Goal: Register for event/course

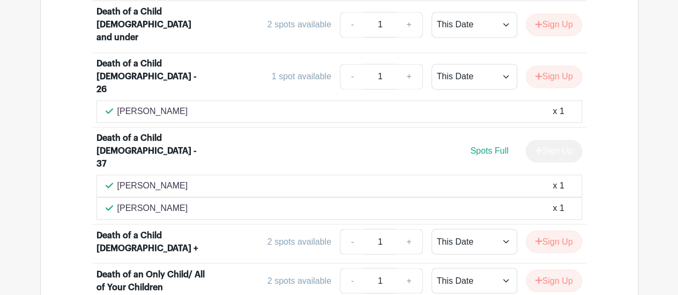
scroll to position [589, 0]
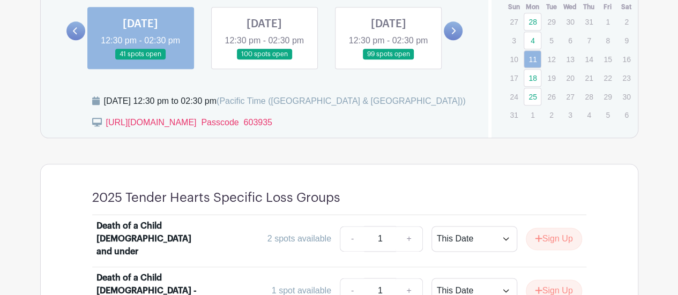
click at [264, 60] on link at bounding box center [264, 60] width 0 height 0
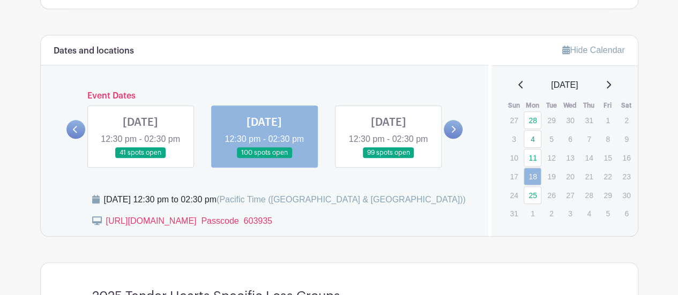
scroll to position [482, 0]
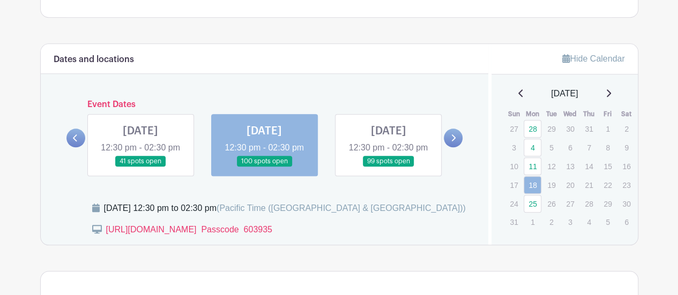
click at [388, 167] on link at bounding box center [388, 167] width 0 height 0
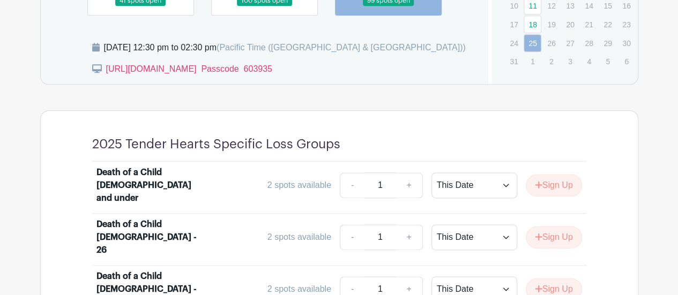
scroll to position [429, 0]
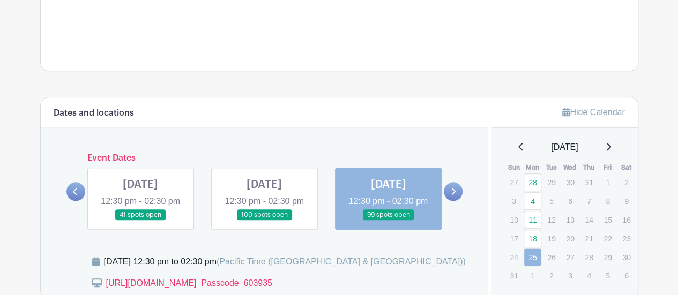
click at [453, 195] on icon at bounding box center [454, 191] width 4 height 7
click at [455, 195] on icon at bounding box center [454, 191] width 4 height 7
click at [264, 221] on link at bounding box center [264, 221] width 0 height 0
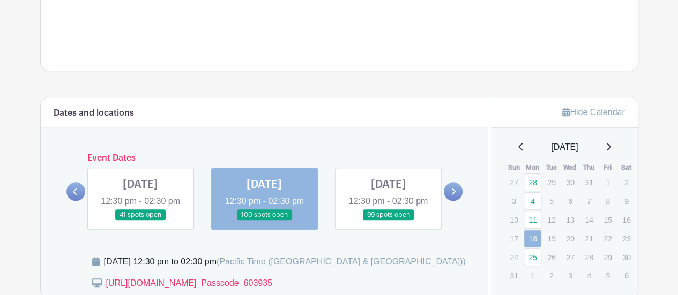
click at [264, 221] on link at bounding box center [264, 221] width 0 height 0
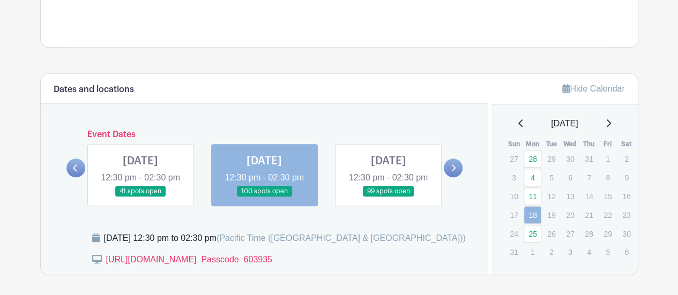
scroll to position [429, 0]
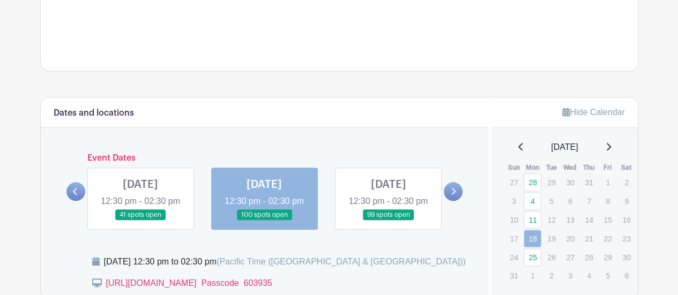
click at [388, 221] on link at bounding box center [388, 221] width 0 height 0
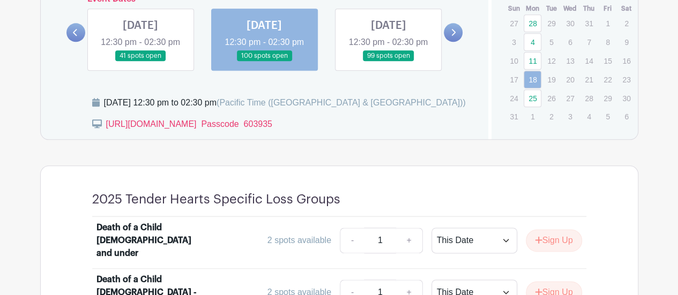
scroll to position [697, 0]
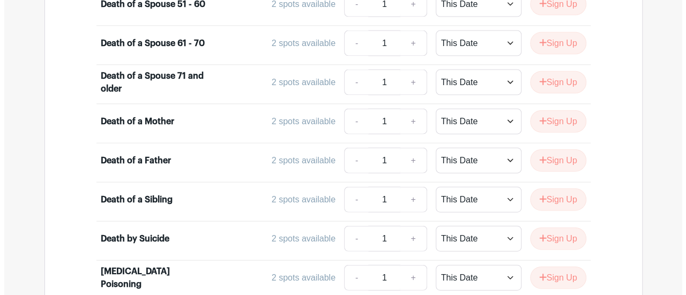
scroll to position [1179, 0]
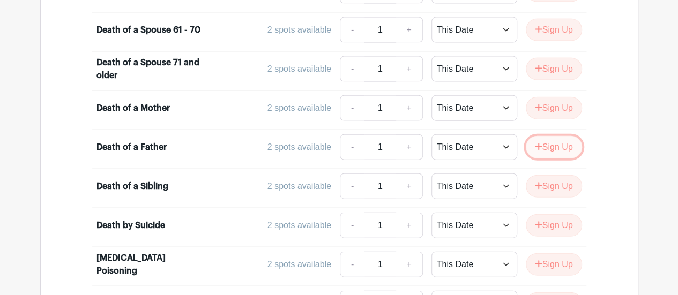
click at [548, 136] on button "Sign Up" at bounding box center [554, 147] width 56 height 23
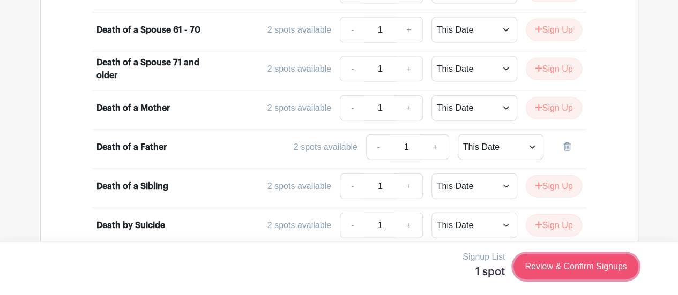
click at [554, 266] on link "Review & Confirm Signups" at bounding box center [575, 267] width 124 height 26
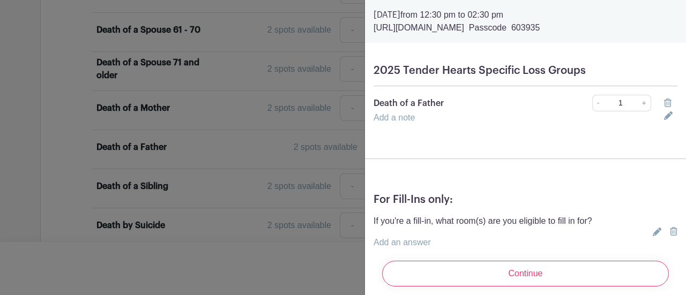
scroll to position [54, 0]
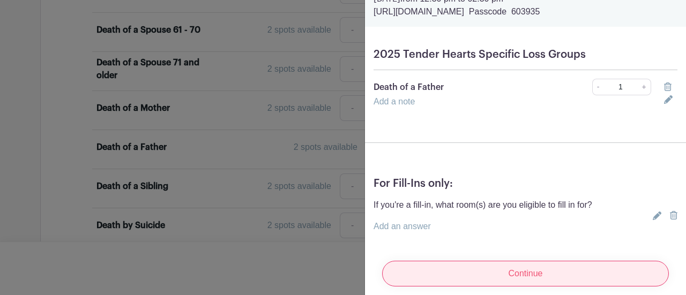
click at [529, 268] on input "Continue" at bounding box center [525, 274] width 287 height 26
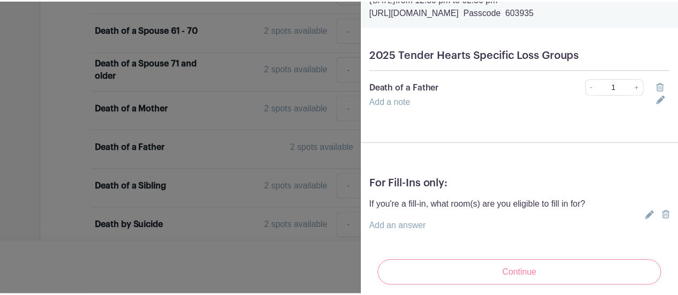
scroll to position [65, 0]
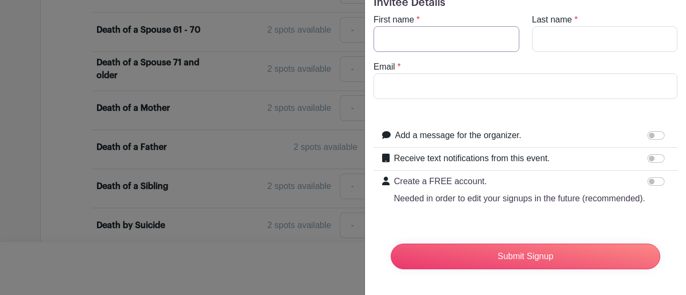
click at [449, 26] on input "First name" at bounding box center [447, 39] width 146 height 26
type input "[PERSON_NAME]"
click at [566, 26] on input "Last name" at bounding box center [605, 39] width 146 height 26
type input "[PERSON_NAME]"
click at [472, 73] on input "Email" at bounding box center [526, 86] width 304 height 26
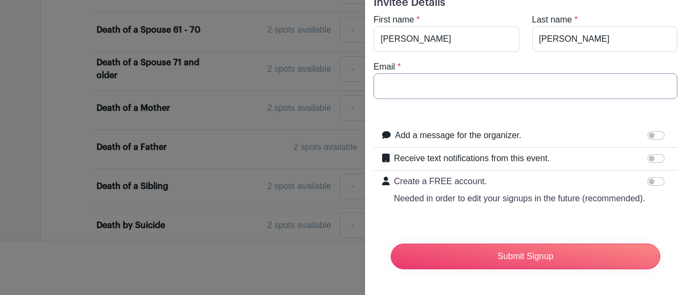
type input "[PERSON_NAME][EMAIL_ADDRESS][PERSON_NAME][DOMAIN_NAME]"
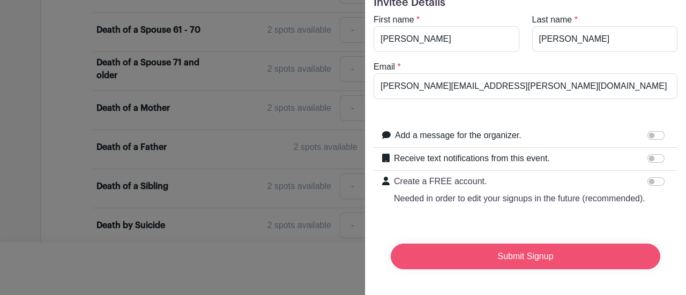
click at [519, 252] on input "Submit Signup" at bounding box center [526, 257] width 270 height 26
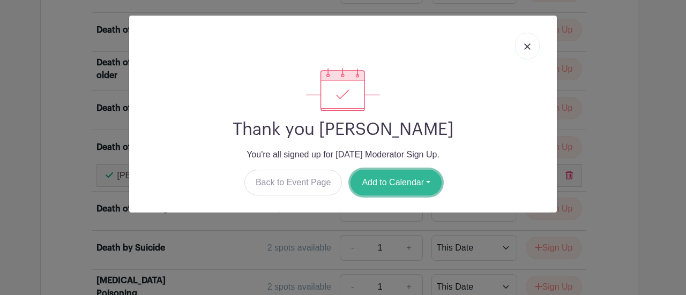
click at [366, 189] on button "Add to Calendar" at bounding box center [395, 183] width 91 height 26
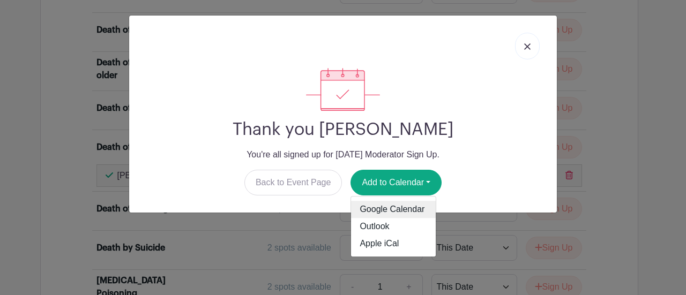
click at [393, 212] on link "Google Calendar" at bounding box center [393, 209] width 85 height 17
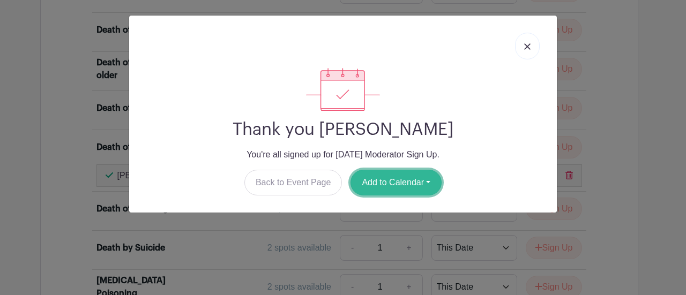
click at [384, 188] on button "Add to Calendar" at bounding box center [395, 183] width 91 height 26
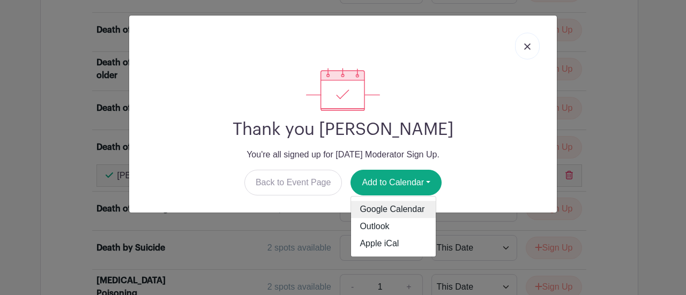
click at [383, 207] on link "Google Calendar" at bounding box center [393, 209] width 85 height 17
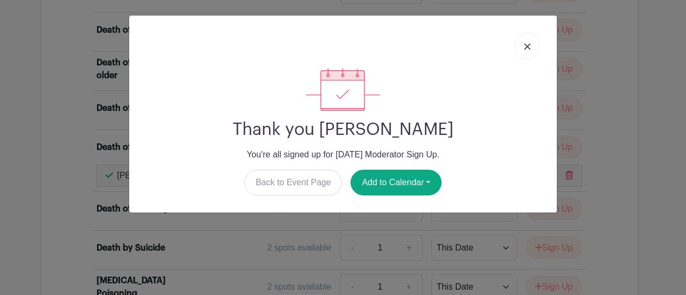
click at [526, 47] on img at bounding box center [527, 46] width 6 height 6
